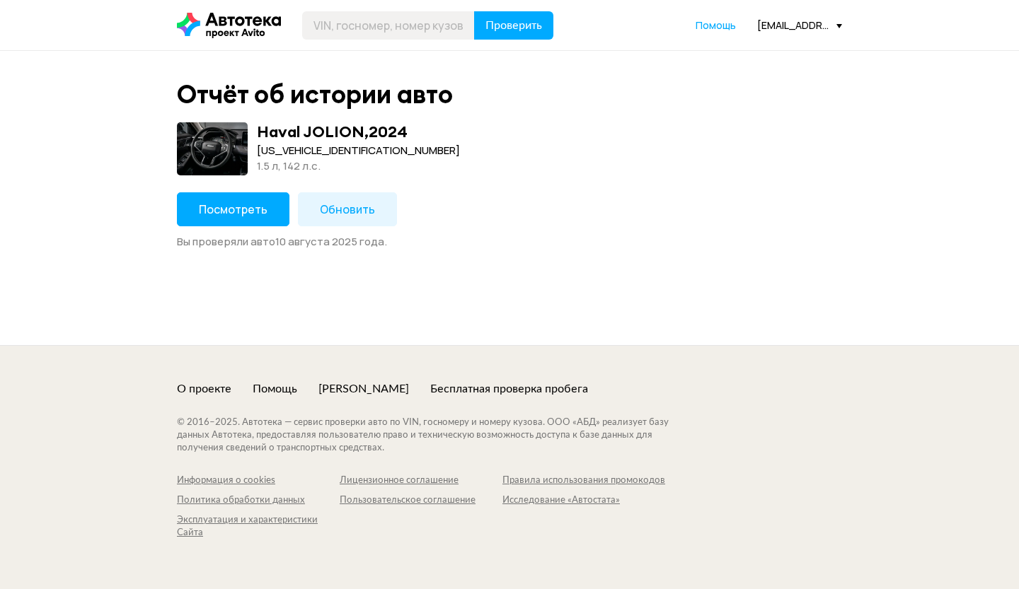
click at [339, 137] on div "Haval JOLION , 2024" at bounding box center [332, 131] width 151 height 18
click at [237, 209] on span "Посмотреть" at bounding box center [233, 210] width 69 height 16
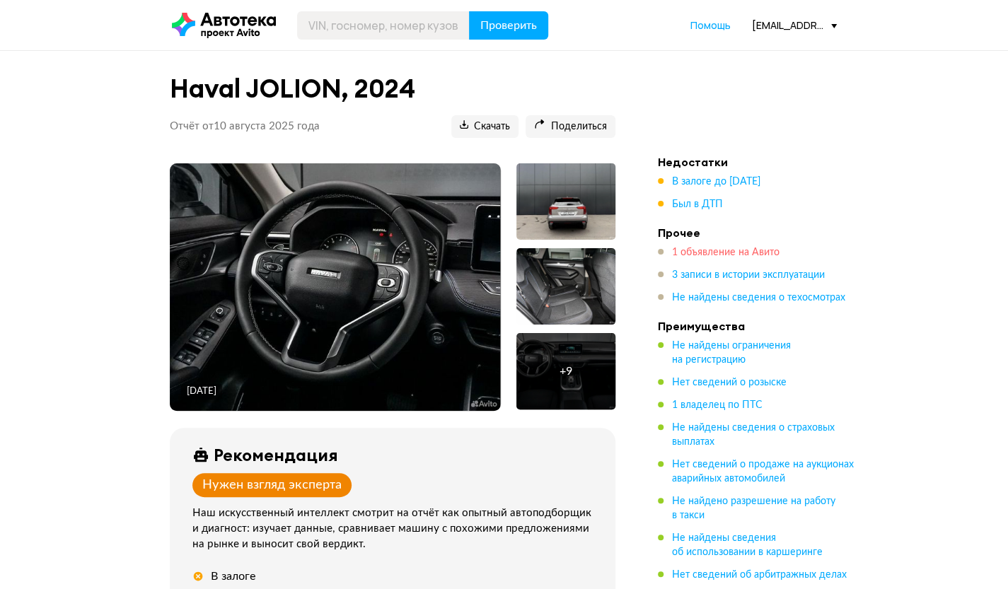
click at [703, 256] on span "1 объявление на Авито" at bounding box center [726, 253] width 108 height 10
drag, startPoint x: 351, startPoint y: 35, endPoint x: 392, endPoint y: 35, distance: 41.0
click at [351, 35] on input "text" at bounding box center [383, 25] width 173 height 28
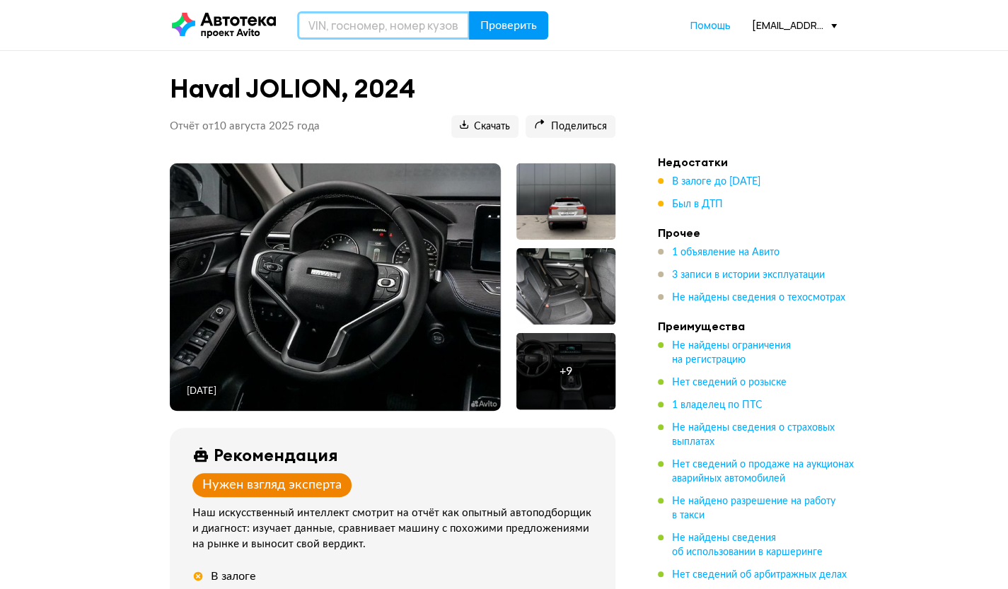
paste input "[US_VEHICLE_IDENTIFICATION_NUMBER]"
type input "[US_VEHICLE_IDENTIFICATION_NUMBER]"
click at [494, 21] on span "Проверить" at bounding box center [508, 25] width 57 height 11
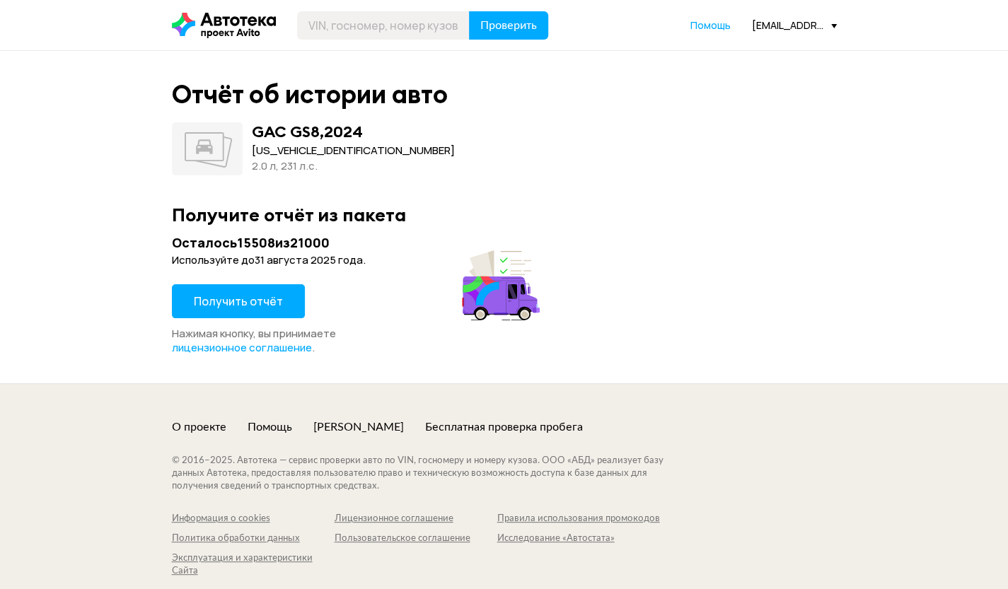
click at [320, 52] on div "Отчёт об истории авто GAC GS8 , 2024 [US_VEHICLE_IDENTIFICATION_NUMBER] 2.0 л, …" at bounding box center [504, 217] width 679 height 332
drag, startPoint x: 269, startPoint y: 318, endPoint x: 266, endPoint y: 306, distance: 11.7
click at [267, 315] on button "Получить отчёт" at bounding box center [238, 301] width 133 height 34
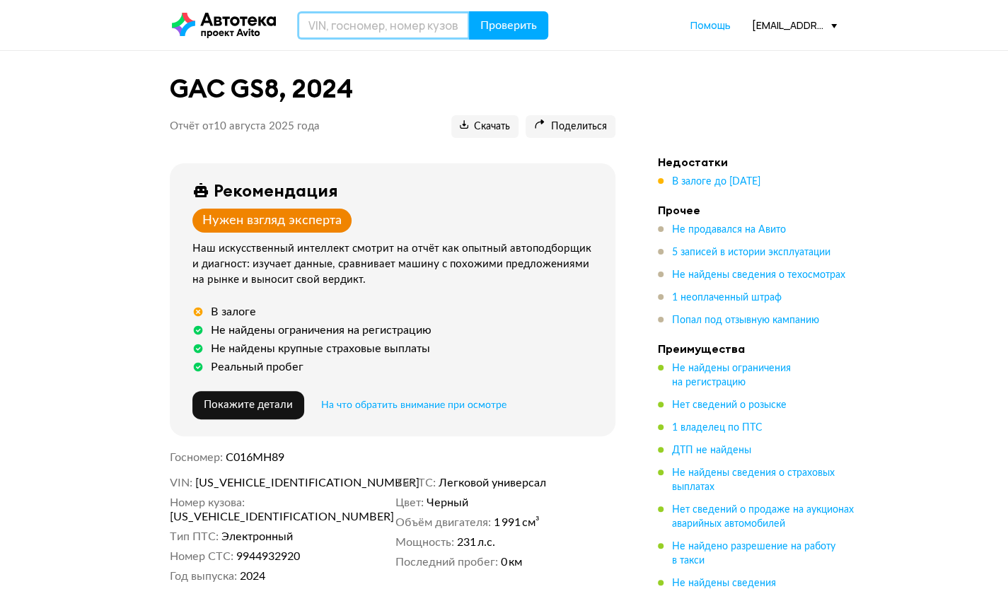
click at [366, 23] on input "text" at bounding box center [383, 25] width 173 height 28
paste input "NHP106810049"
type input "NHP106810049"
click at [493, 39] on button "Проверить" at bounding box center [508, 25] width 79 height 28
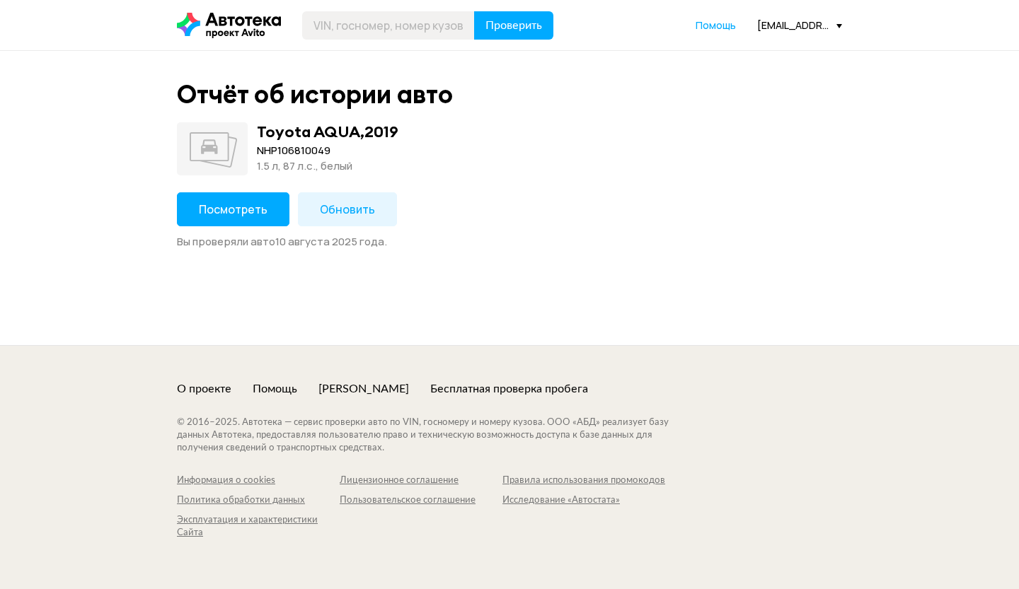
click at [272, 210] on button "Посмотреть" at bounding box center [233, 209] width 112 height 34
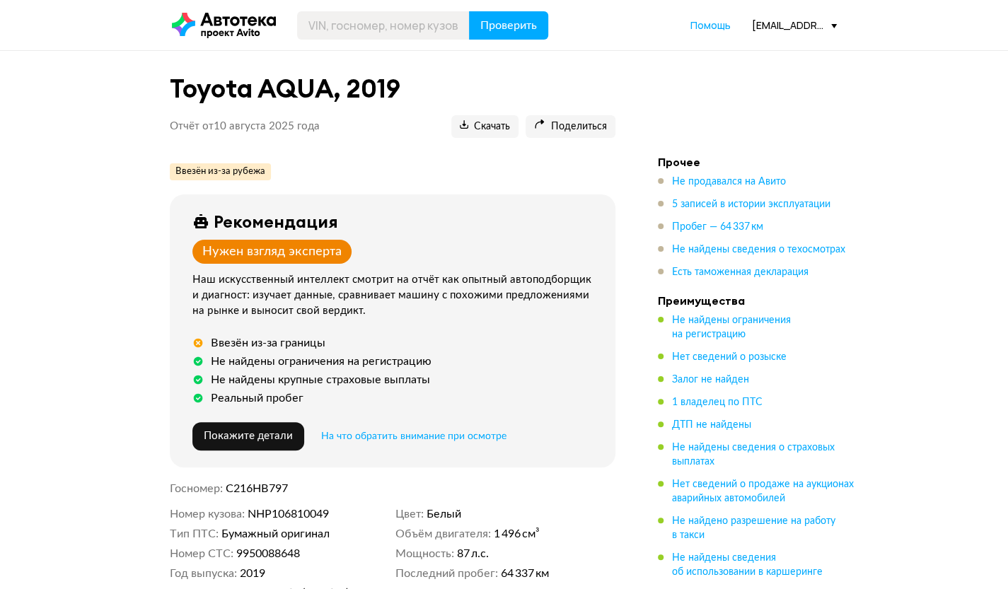
scroll to position [71, 0]
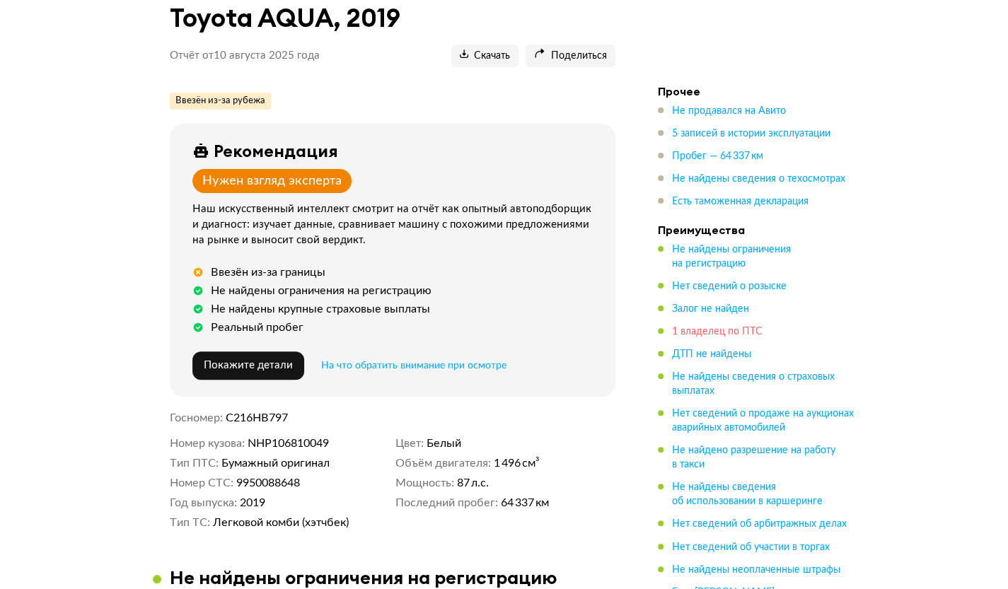
click at [727, 329] on span "1 владелец по ПТС" at bounding box center [717, 332] width 91 height 10
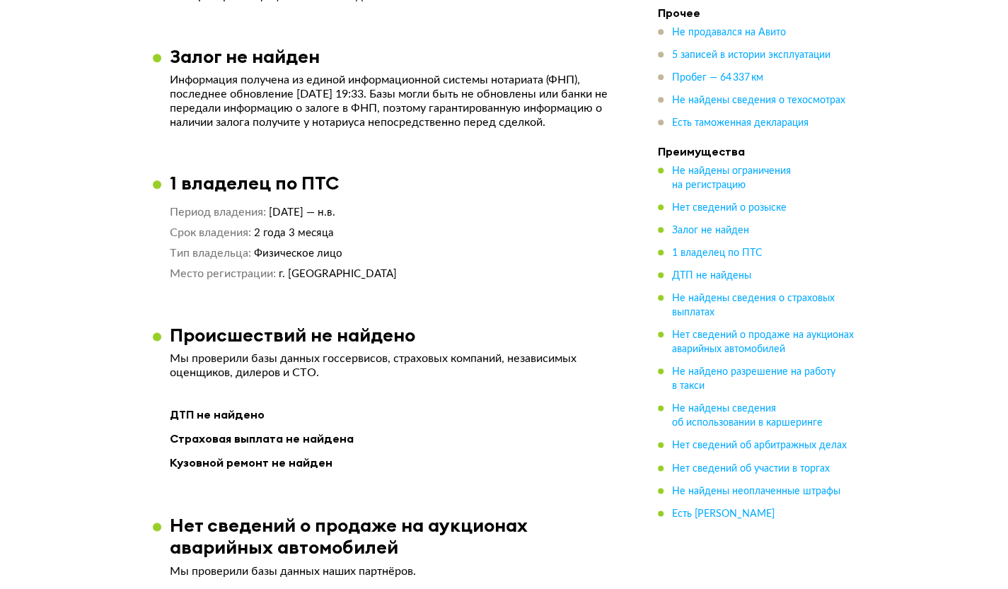
scroll to position [876, 0]
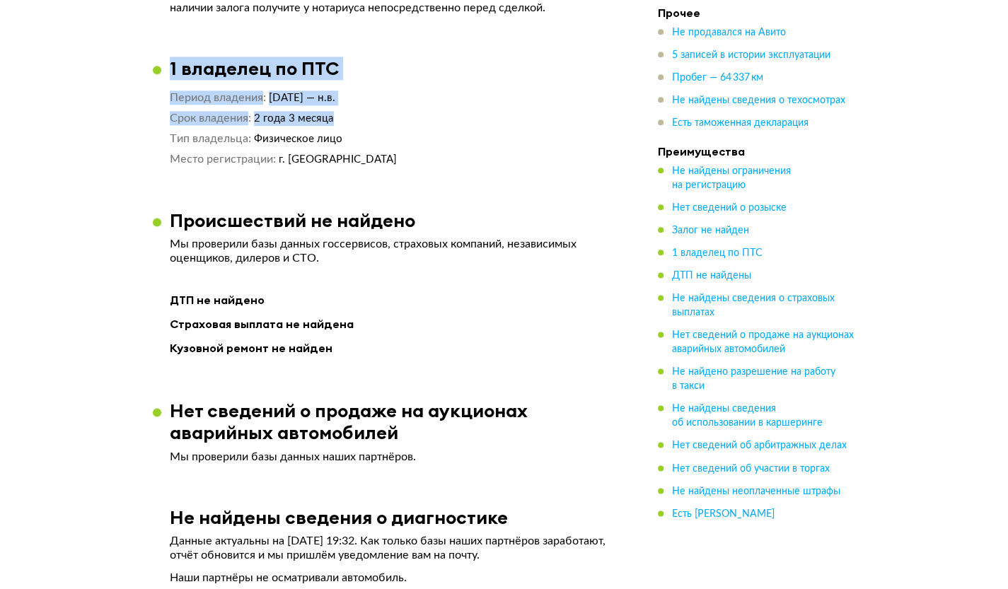
drag, startPoint x: 359, startPoint y: 127, endPoint x: 165, endPoint y: 65, distance: 204.0
copy article "1 владелец по ПТС Период владения [DATE] — н.в. Срок владения 2 года 3 месяца"
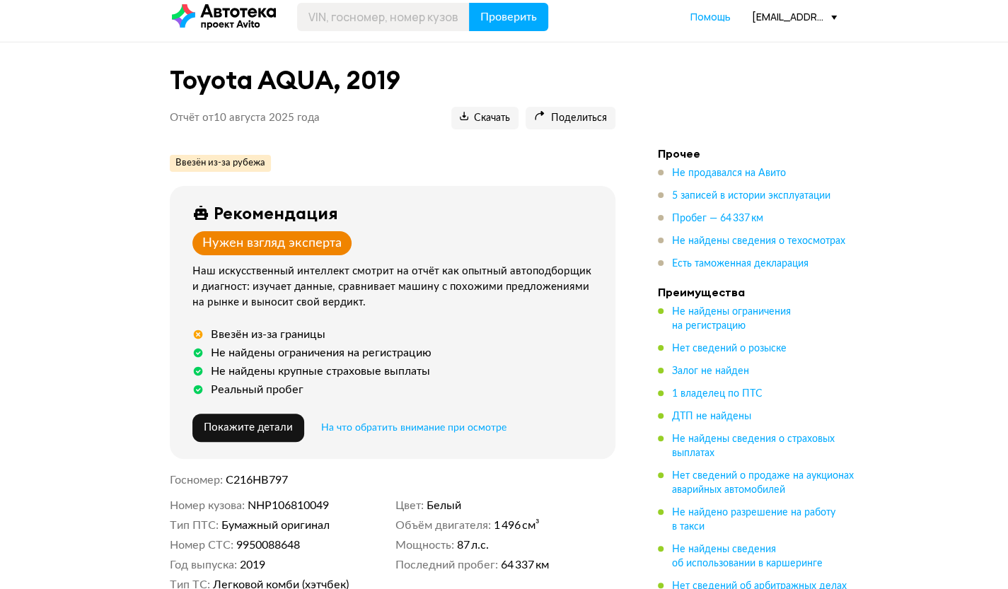
scroll to position [0, 0]
